Goal: Task Accomplishment & Management: Complete application form

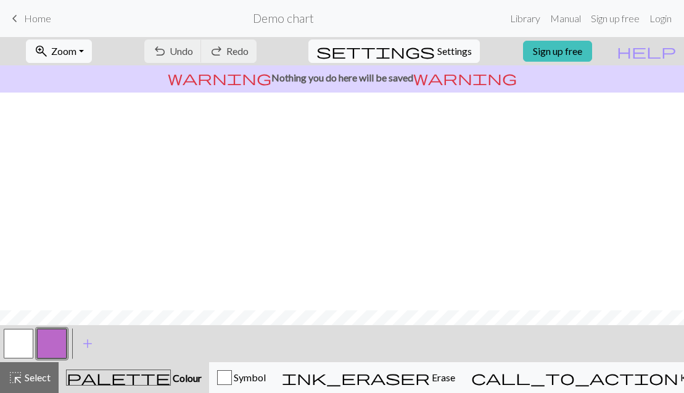
scroll to position [218, 0]
click at [580, 47] on link "Sign up free" at bounding box center [557, 51] width 69 height 21
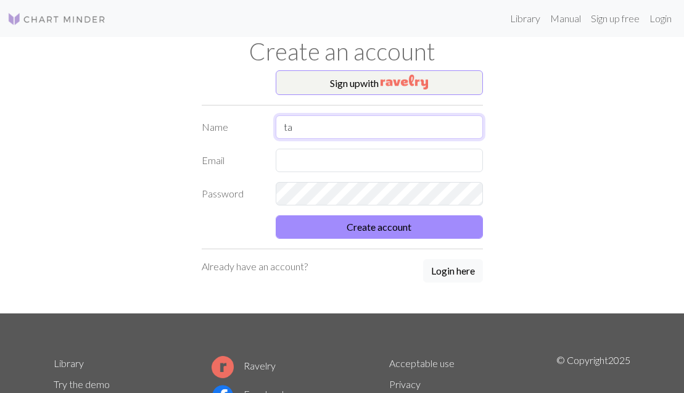
type input "t"
type input "[PERSON_NAME]"
type input "[EMAIL_ADDRESS][DOMAIN_NAME]"
click at [378, 131] on input "[PERSON_NAME]" at bounding box center [379, 126] width 207 height 23
type input "[PERSON_NAME]"
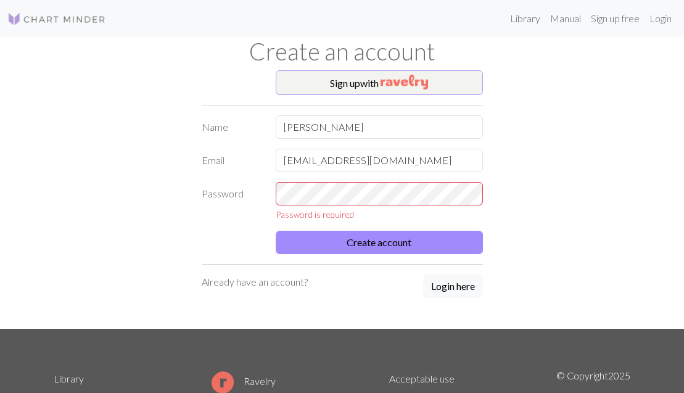
click at [394, 81] on img "button" at bounding box center [405, 82] width 48 height 15
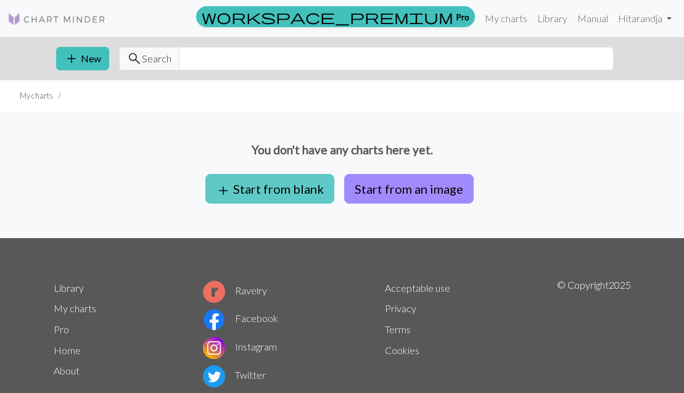
click at [292, 181] on button "add Start from blank" at bounding box center [269, 189] width 129 height 30
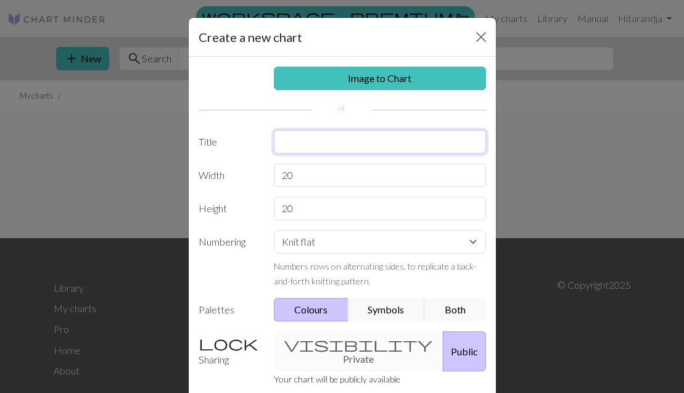
click at [356, 144] on input "text" at bounding box center [380, 141] width 212 height 23
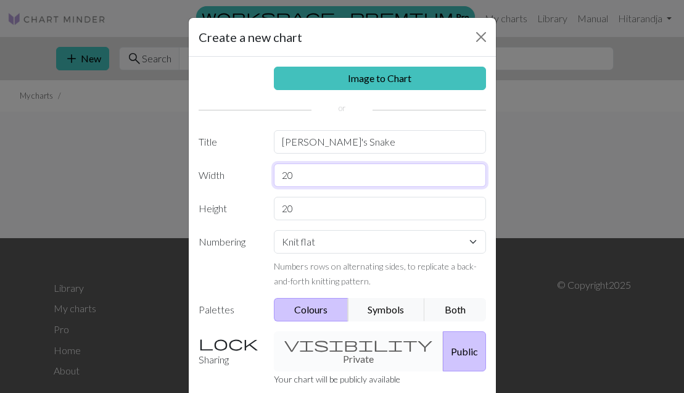
click at [331, 178] on input "20" at bounding box center [380, 175] width 212 height 23
click at [327, 344] on div "visibility Private Public" at bounding box center [380, 351] width 227 height 40
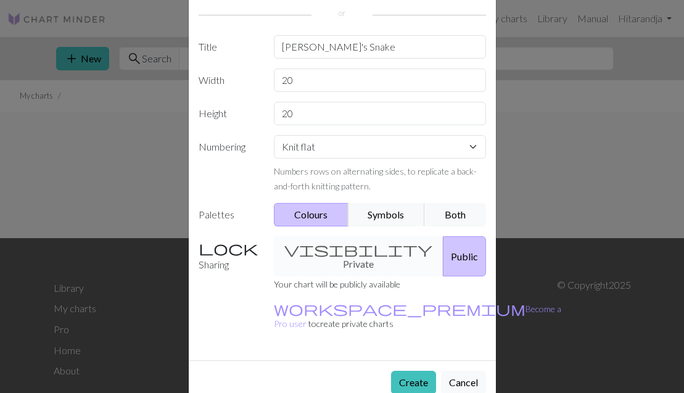
scroll to position [94, 0]
click at [443, 254] on button "Public" at bounding box center [464, 257] width 43 height 40
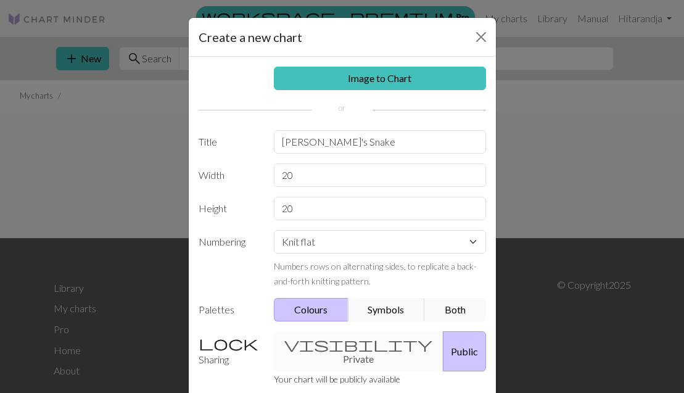
scroll to position [0, 0]
click at [315, 142] on input "[PERSON_NAME]'s Snake" at bounding box center [380, 141] width 212 height 23
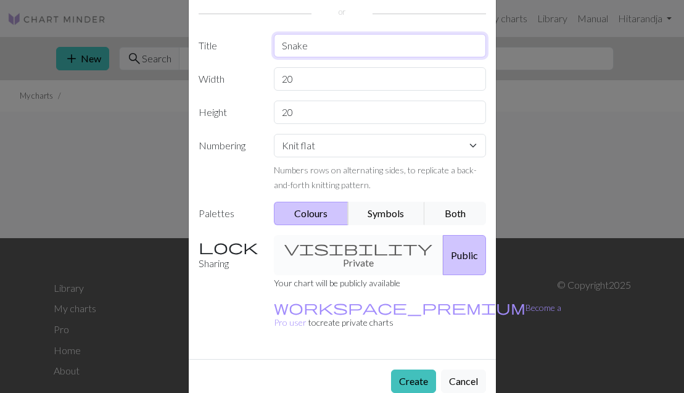
scroll to position [94, 0]
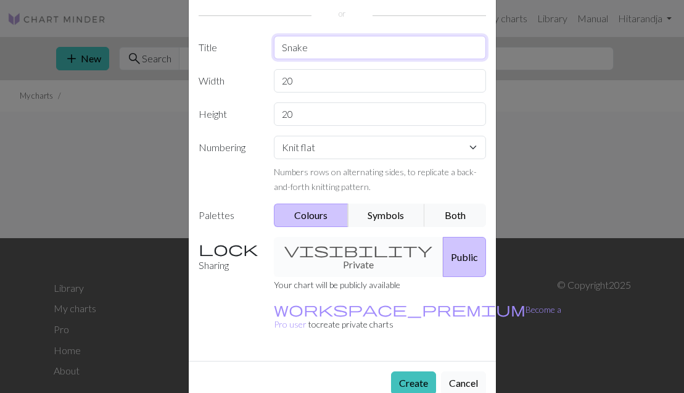
type input "Snake"
click at [466, 371] on button "Cancel" at bounding box center [463, 382] width 45 height 23
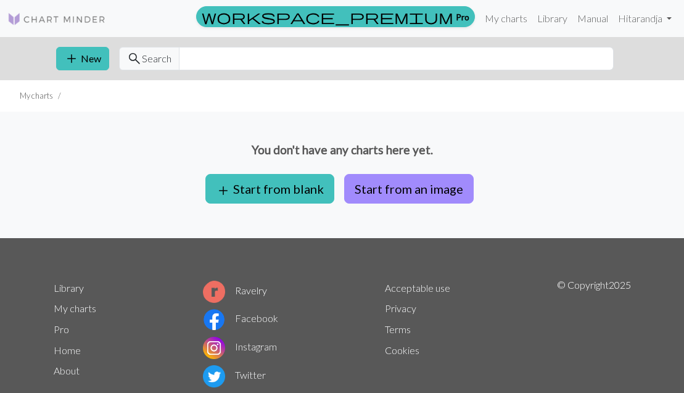
scroll to position [0, 0]
click at [505, 18] on link "My charts" at bounding box center [506, 18] width 52 height 25
click at [252, 39] on div "add New search Search" at bounding box center [342, 58] width 592 height 43
click at [255, 56] on input "text" at bounding box center [396, 58] width 435 height 23
type input "snake"
